Goal: Information Seeking & Learning: Get advice/opinions

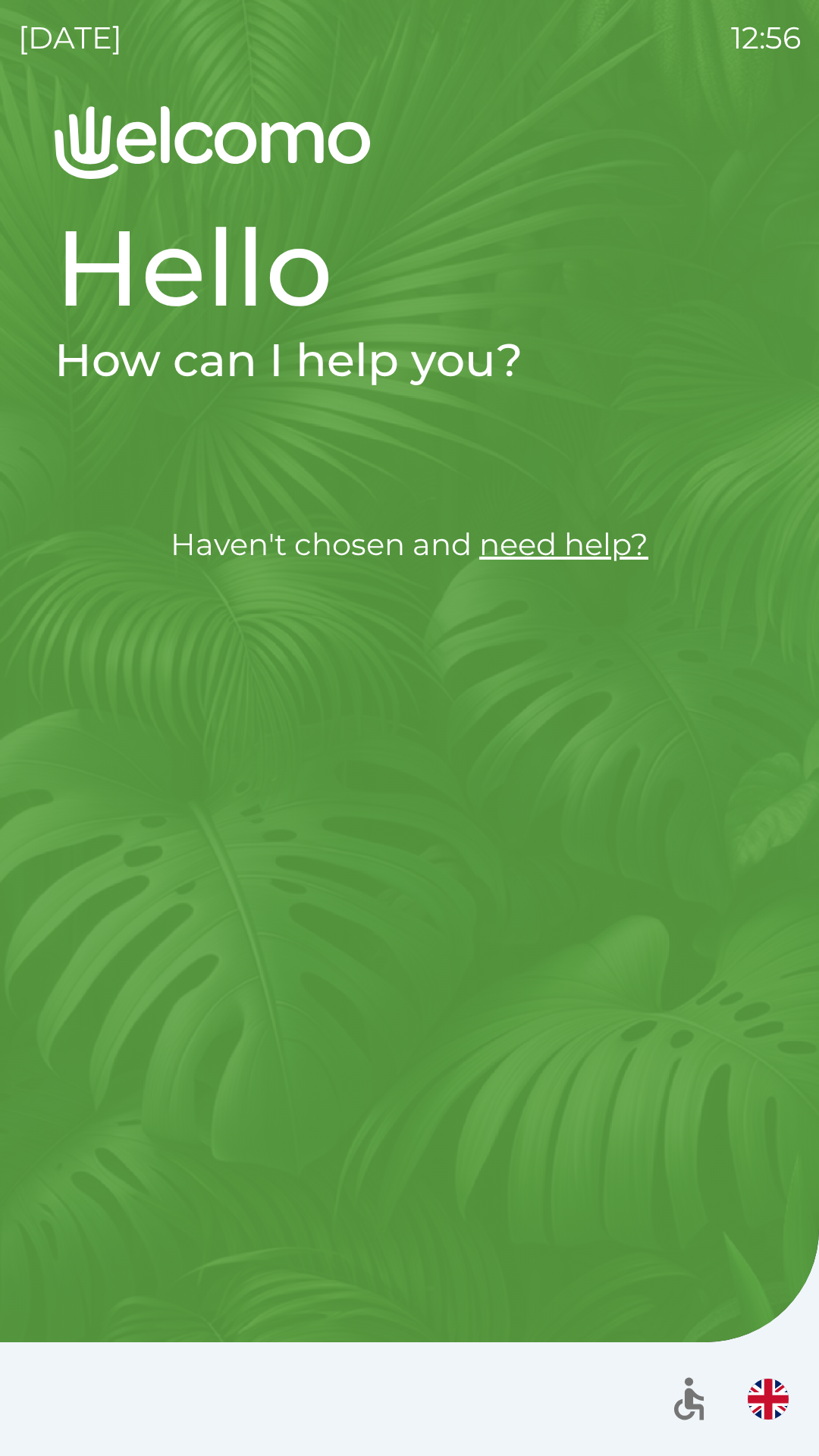
click at [565, 555] on link "need help?" at bounding box center [564, 544] width 169 height 37
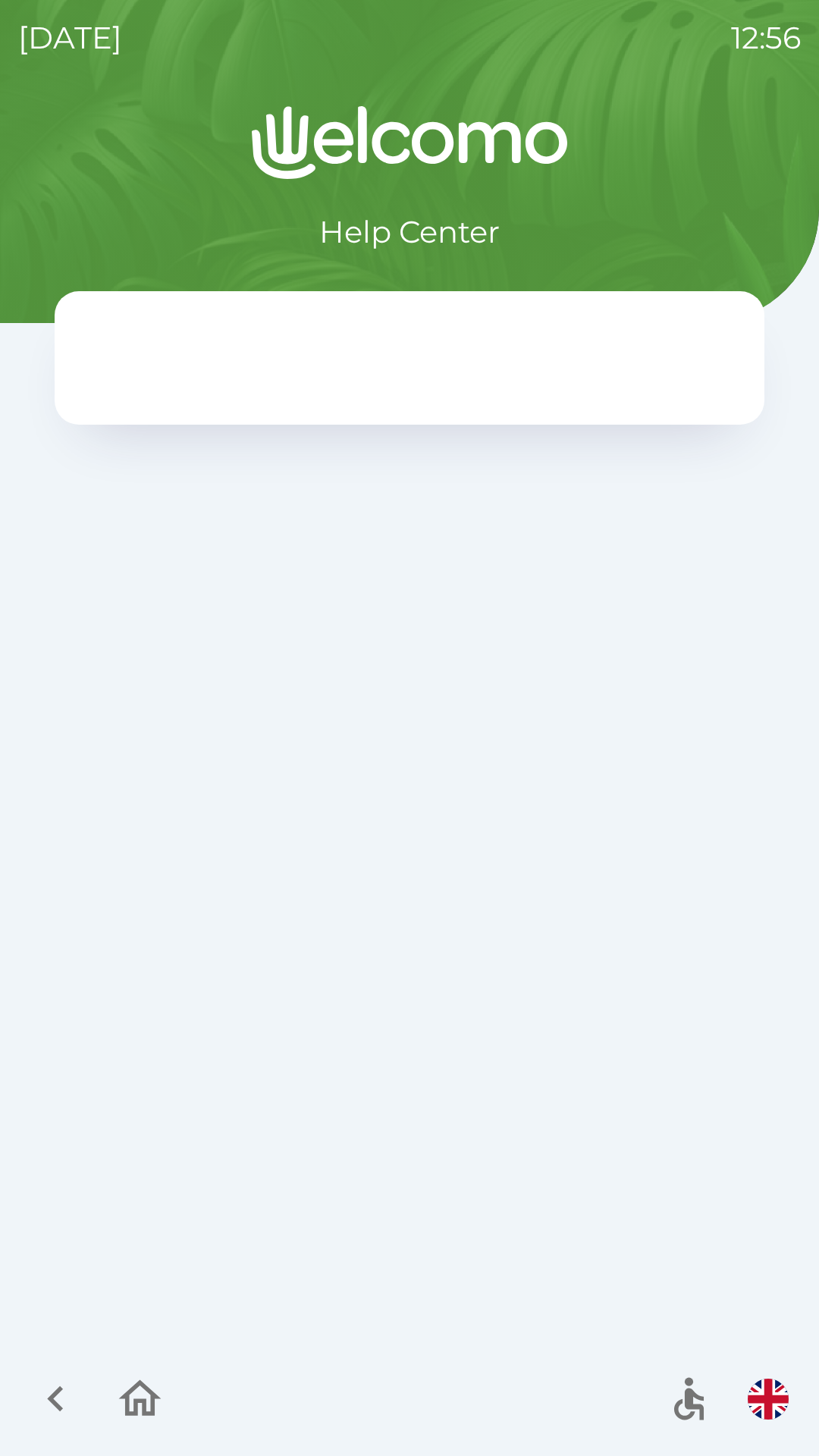
click at [135, 1389] on icon "button" at bounding box center [140, 1399] width 43 height 37
